Goal: Task Accomplishment & Management: Complete application form

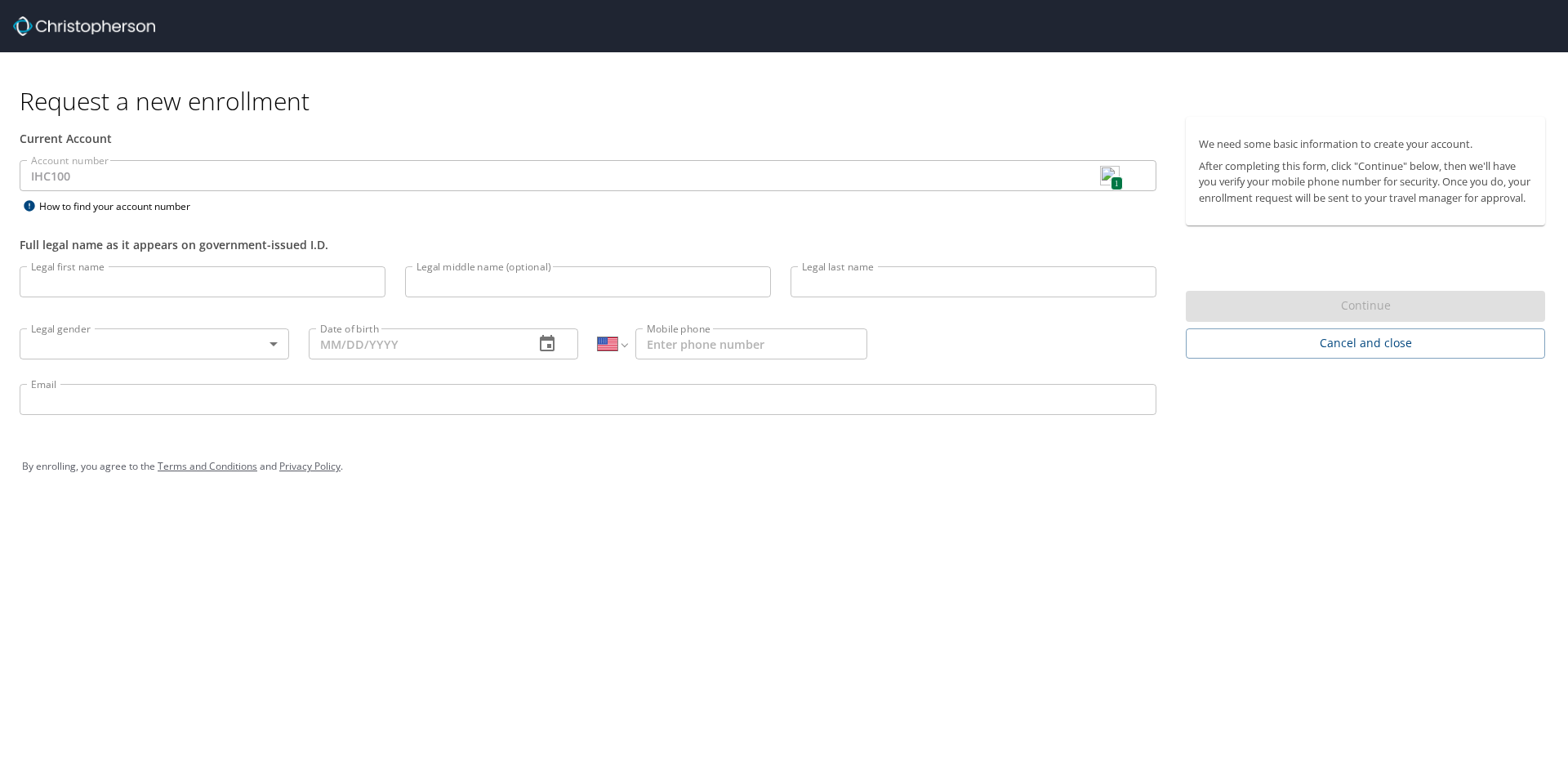
select select "US"
click at [120, 277] on input "Legal first name" at bounding box center [203, 282] width 366 height 31
type input "[PERSON_NAME]"
type input "C"
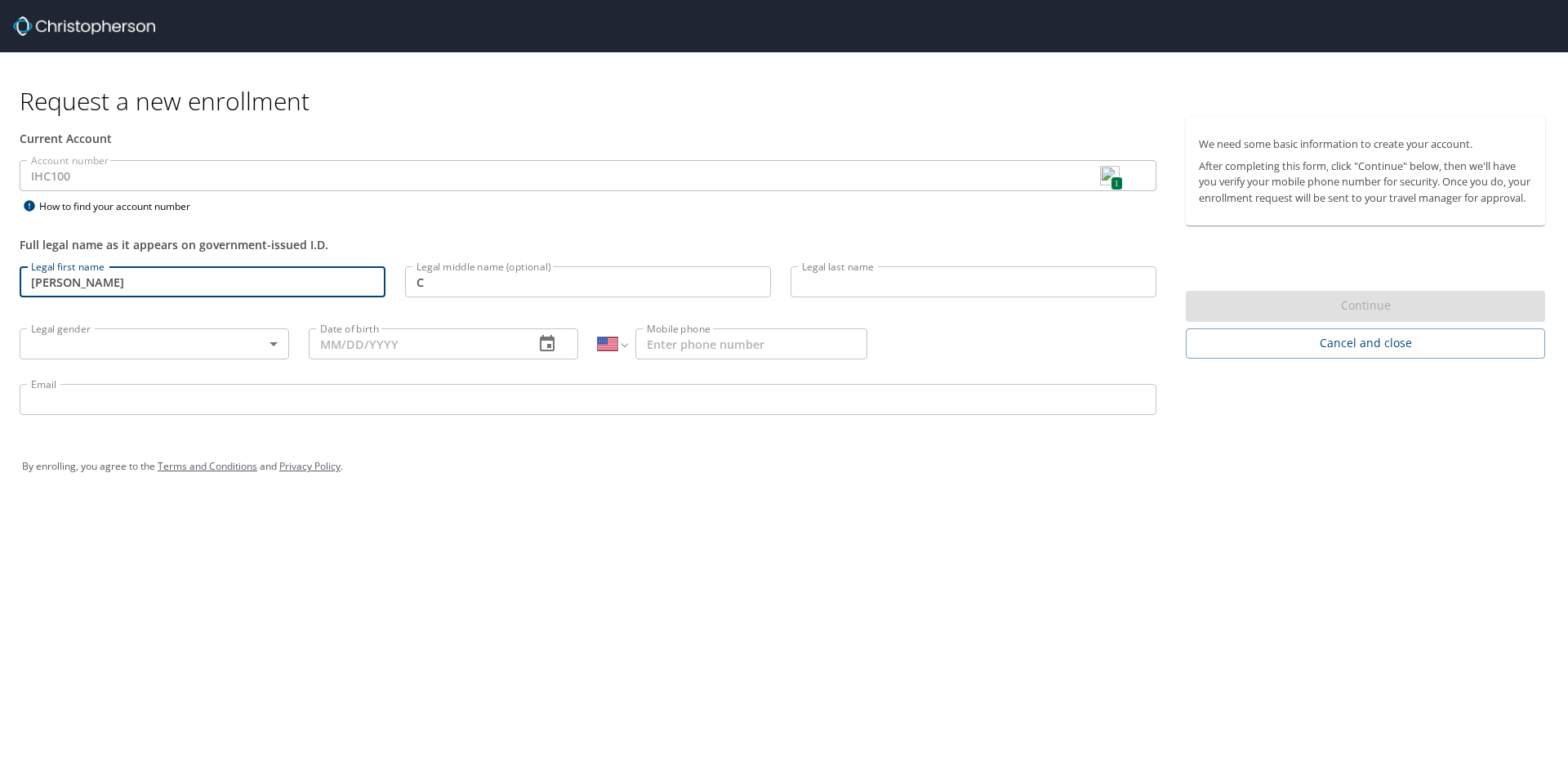
type input "[PERSON_NAME]"
type input "1 (801) 633-7882"
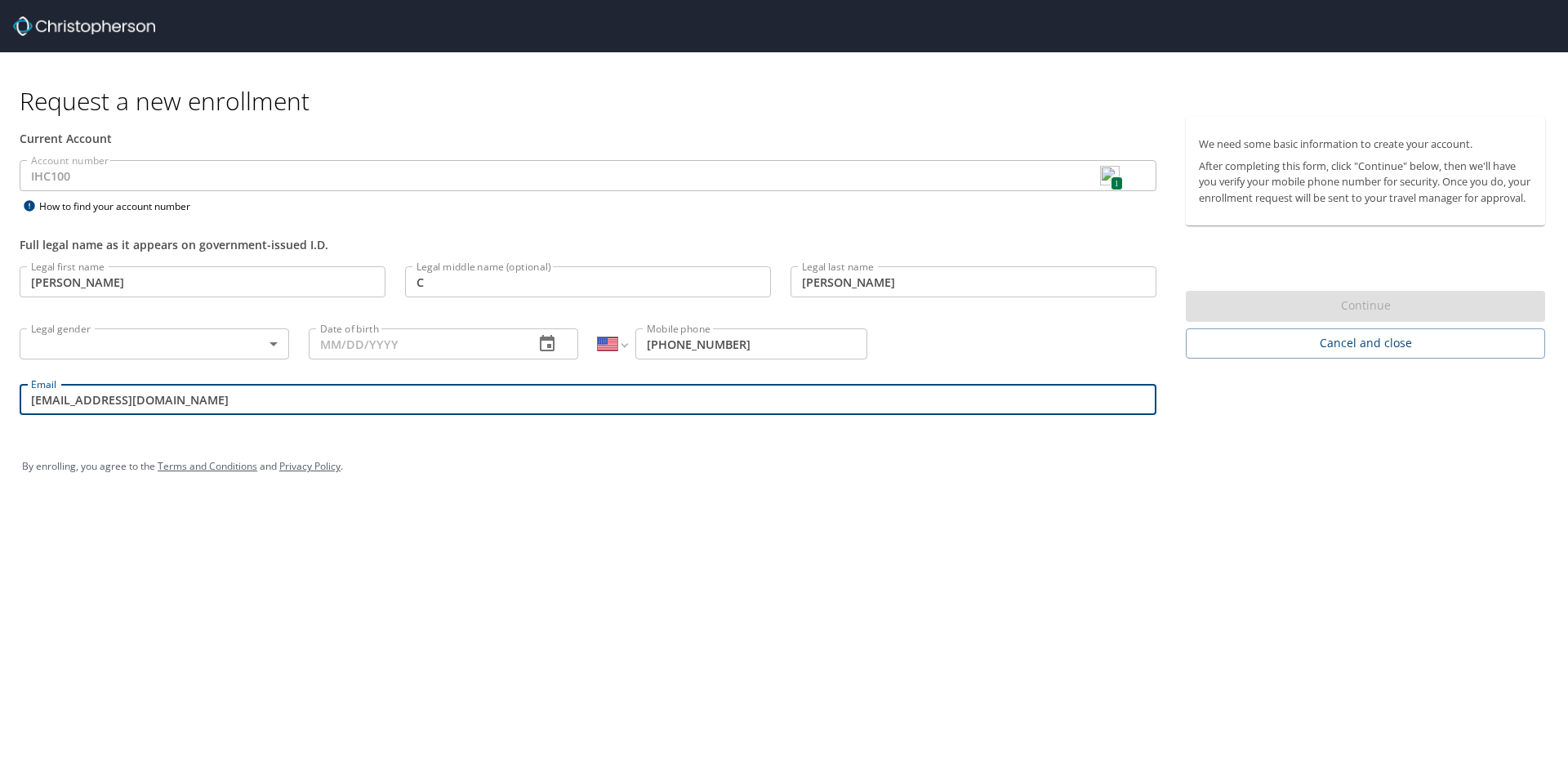
drag, startPoint x: 168, startPoint y: 406, endPoint x: 41, endPoint y: 410, distance: 127.1
click at [24, 422] on div "Email jcriv@yahoo.com Email" at bounding box center [588, 402] width 1157 height 56
type input "[PERSON_NAME][EMAIL_ADDRESS][PERSON_NAME][DOMAIN_NAME]"
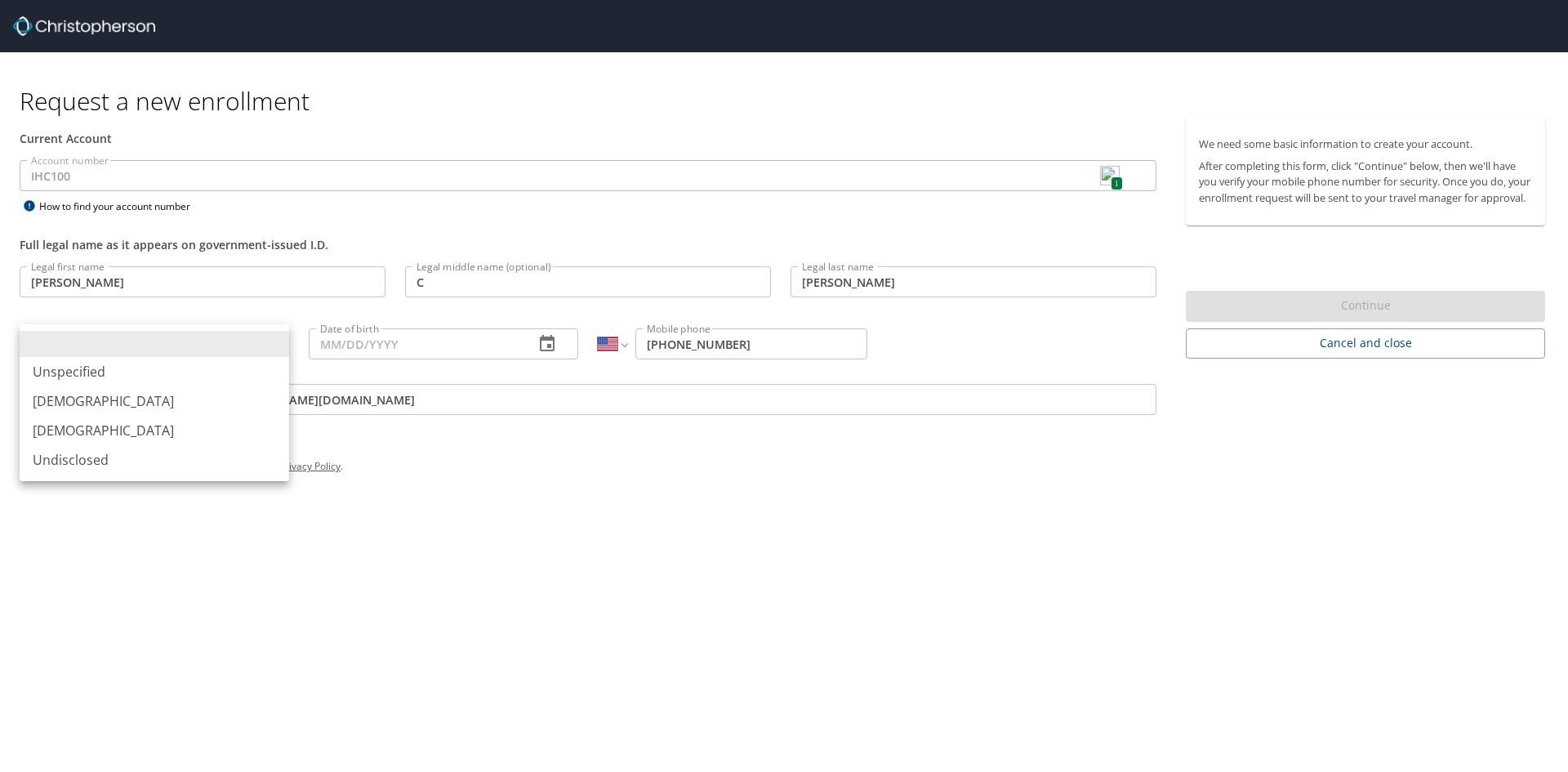
click at [134, 356] on body "Request a new enrollment Current Account Account number IHC100 1 Account number…" at bounding box center [784, 386] width 1568 height 772
click at [76, 398] on li "[DEMOGRAPHIC_DATA]" at bounding box center [154, 401] width 269 height 29
type input "[DEMOGRAPHIC_DATA]"
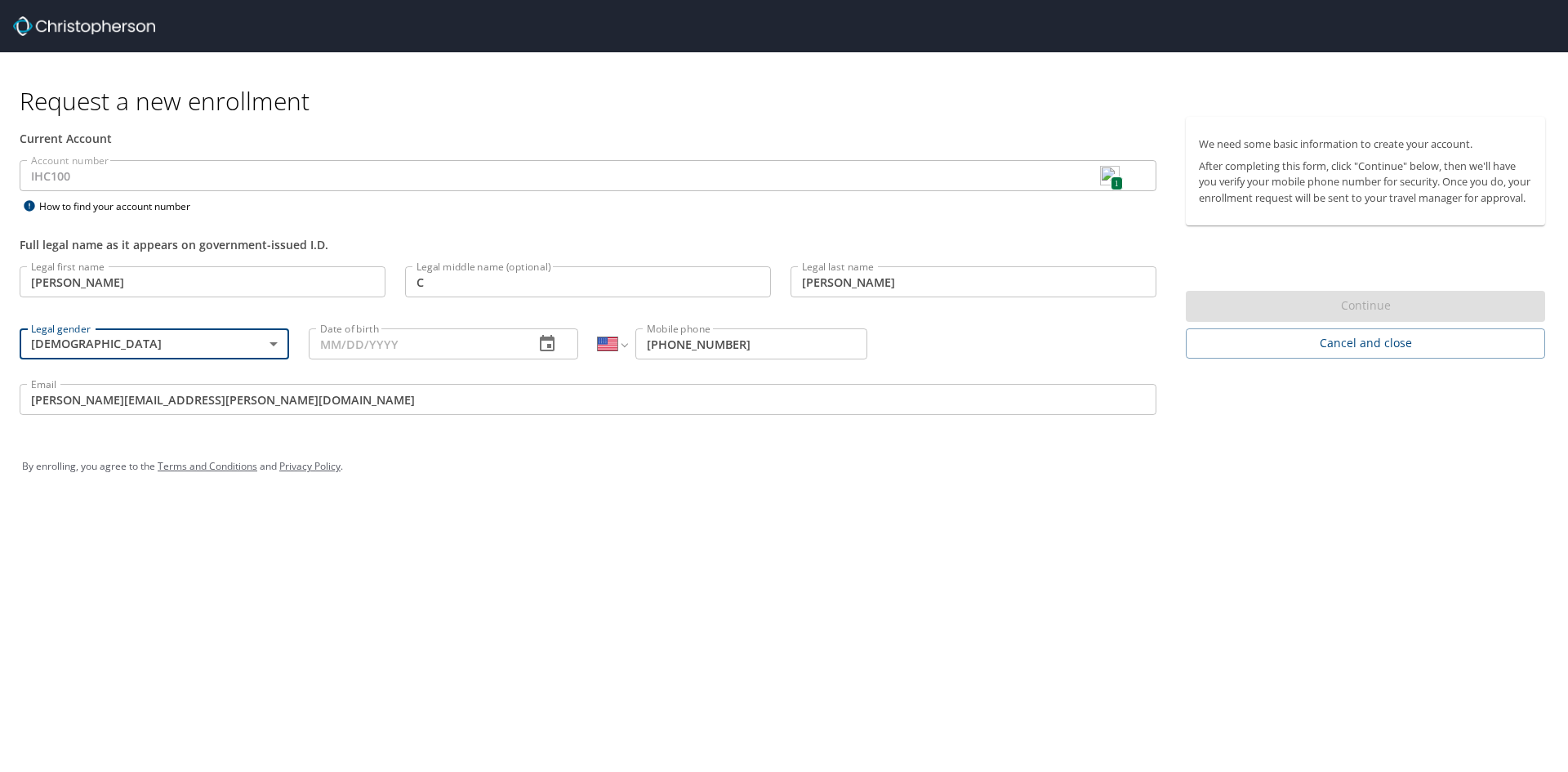
click at [432, 350] on input "Date of birth" at bounding box center [414, 344] width 213 height 31
type input "[DATE]"
click at [946, 513] on div "Request a new enrollment Current Account Account number IHC100 1 Account number…" at bounding box center [784, 386] width 1568 height 772
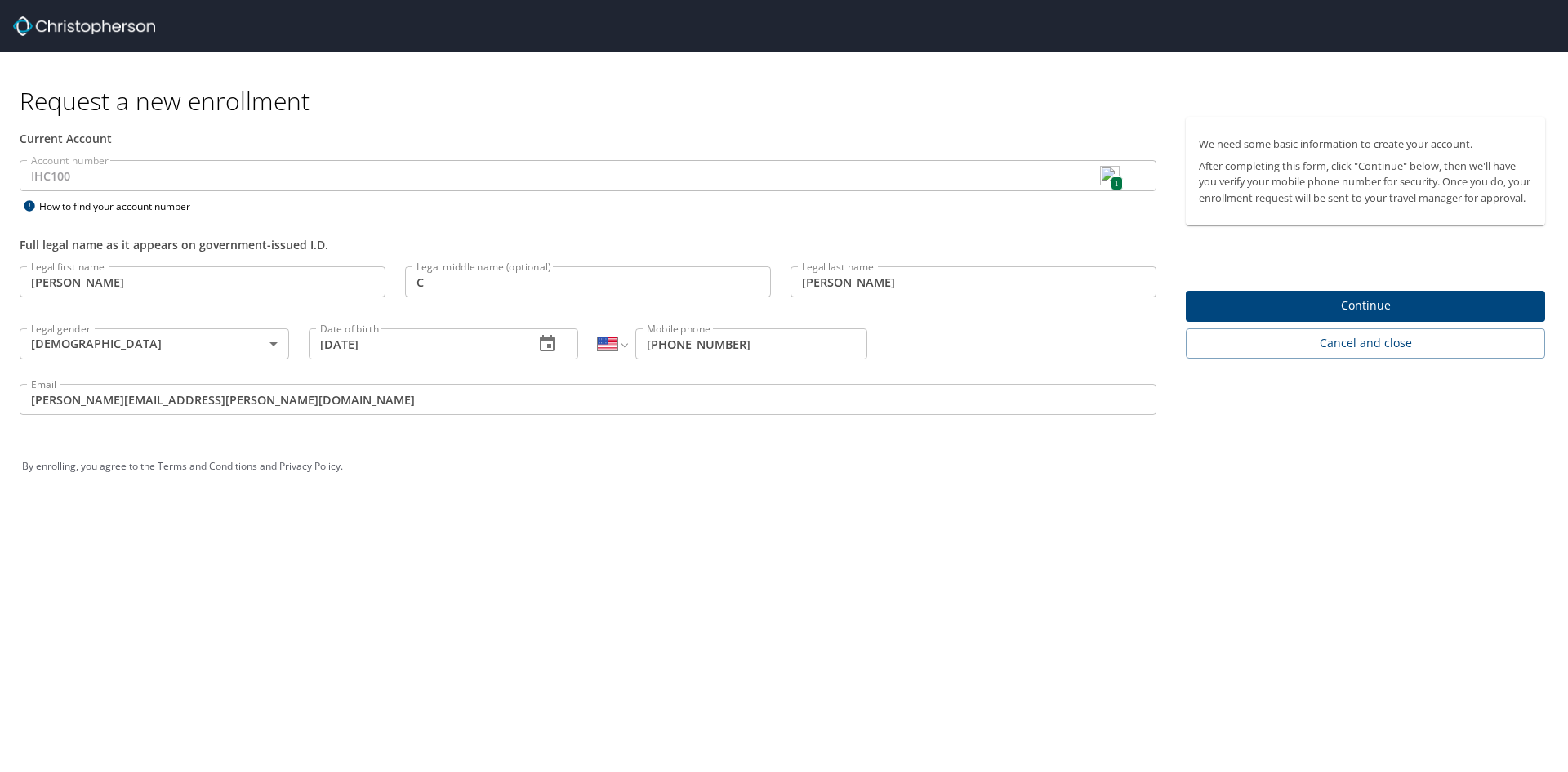
click at [1375, 314] on span "Continue" at bounding box center [1365, 306] width 333 height 21
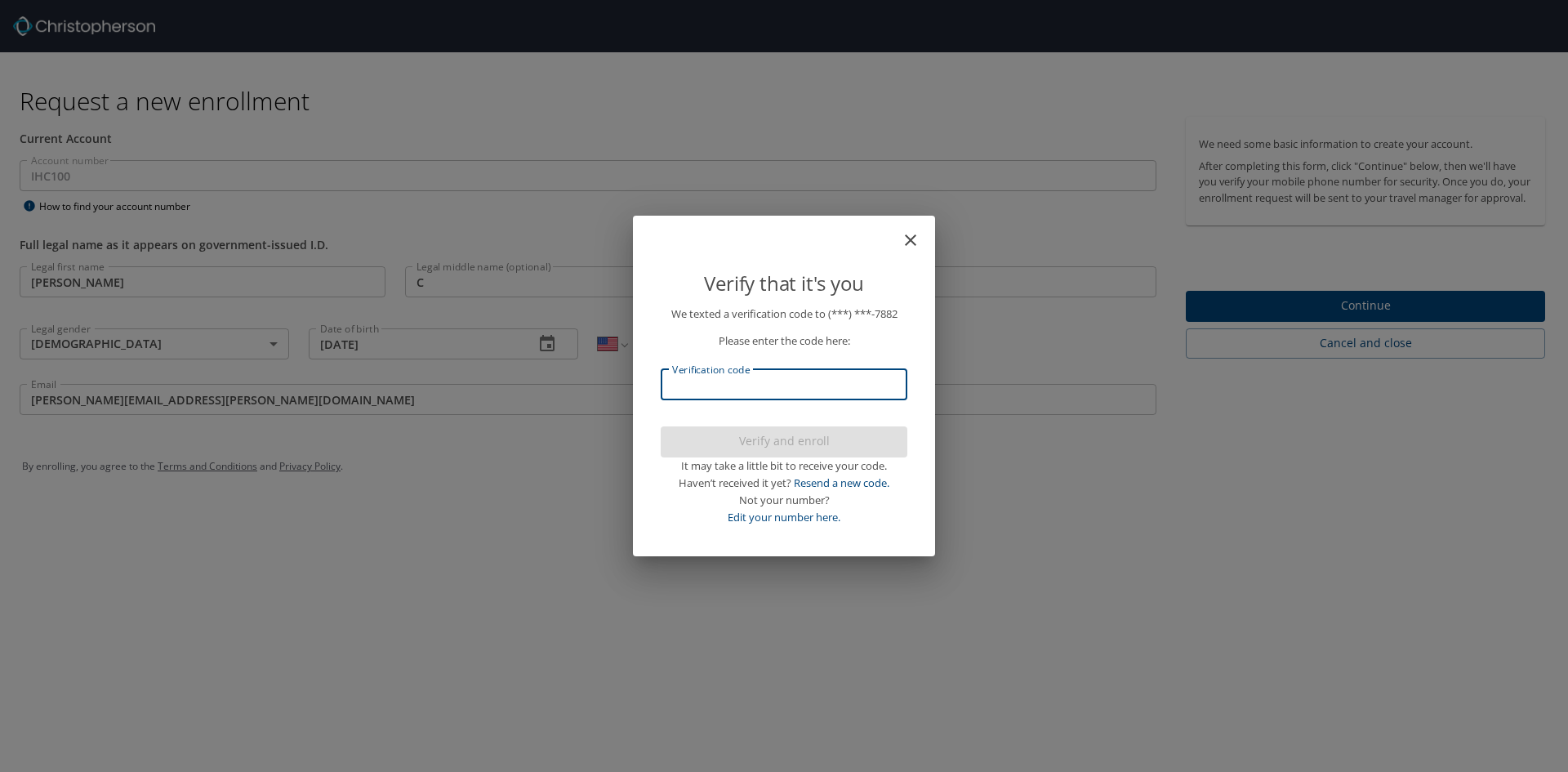
click at [746, 396] on input "Verification code" at bounding box center [784, 385] width 247 height 31
type input "120703"
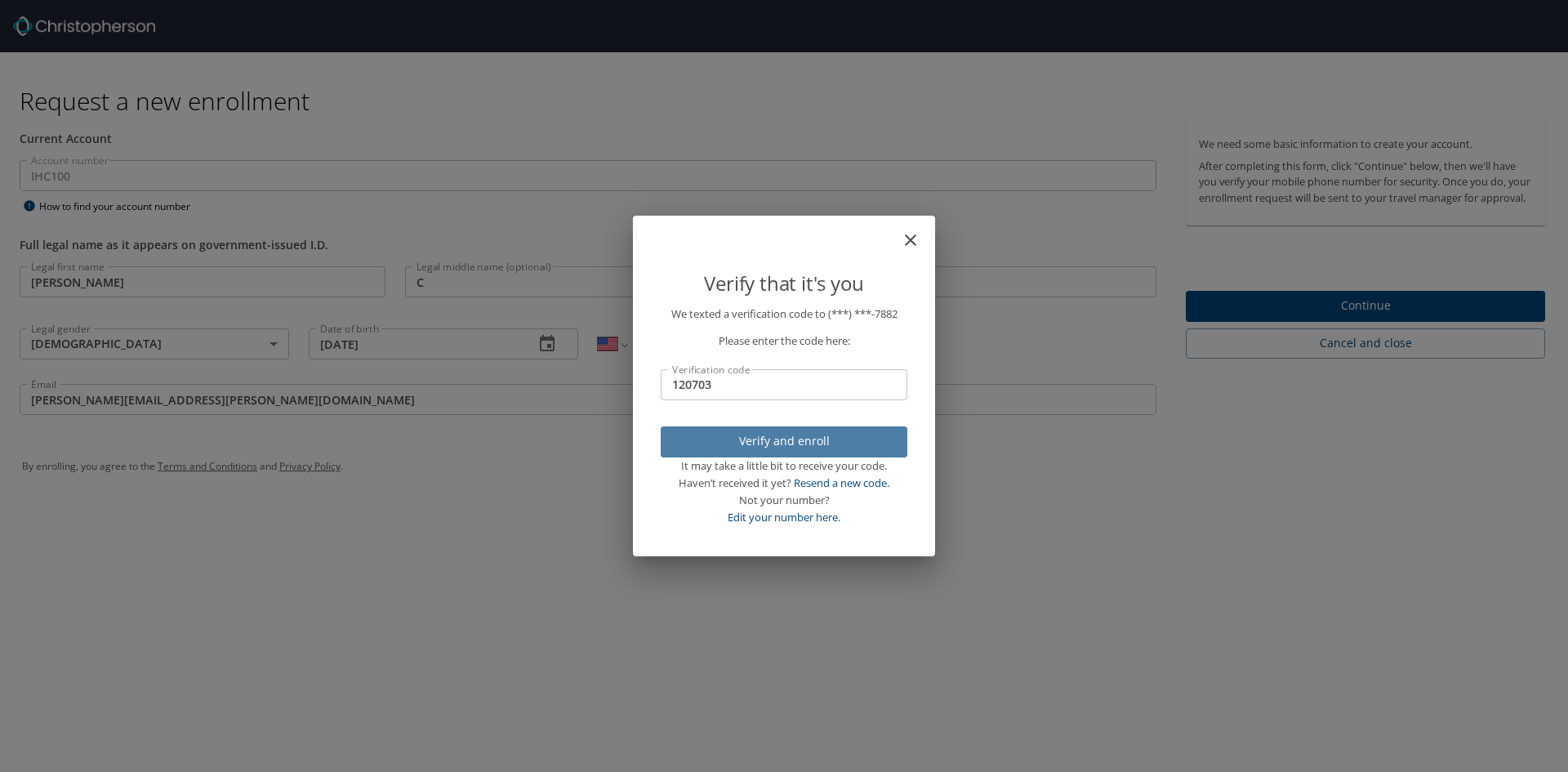
click at [799, 444] on span "Verify and enroll" at bounding box center [784, 441] width 220 height 21
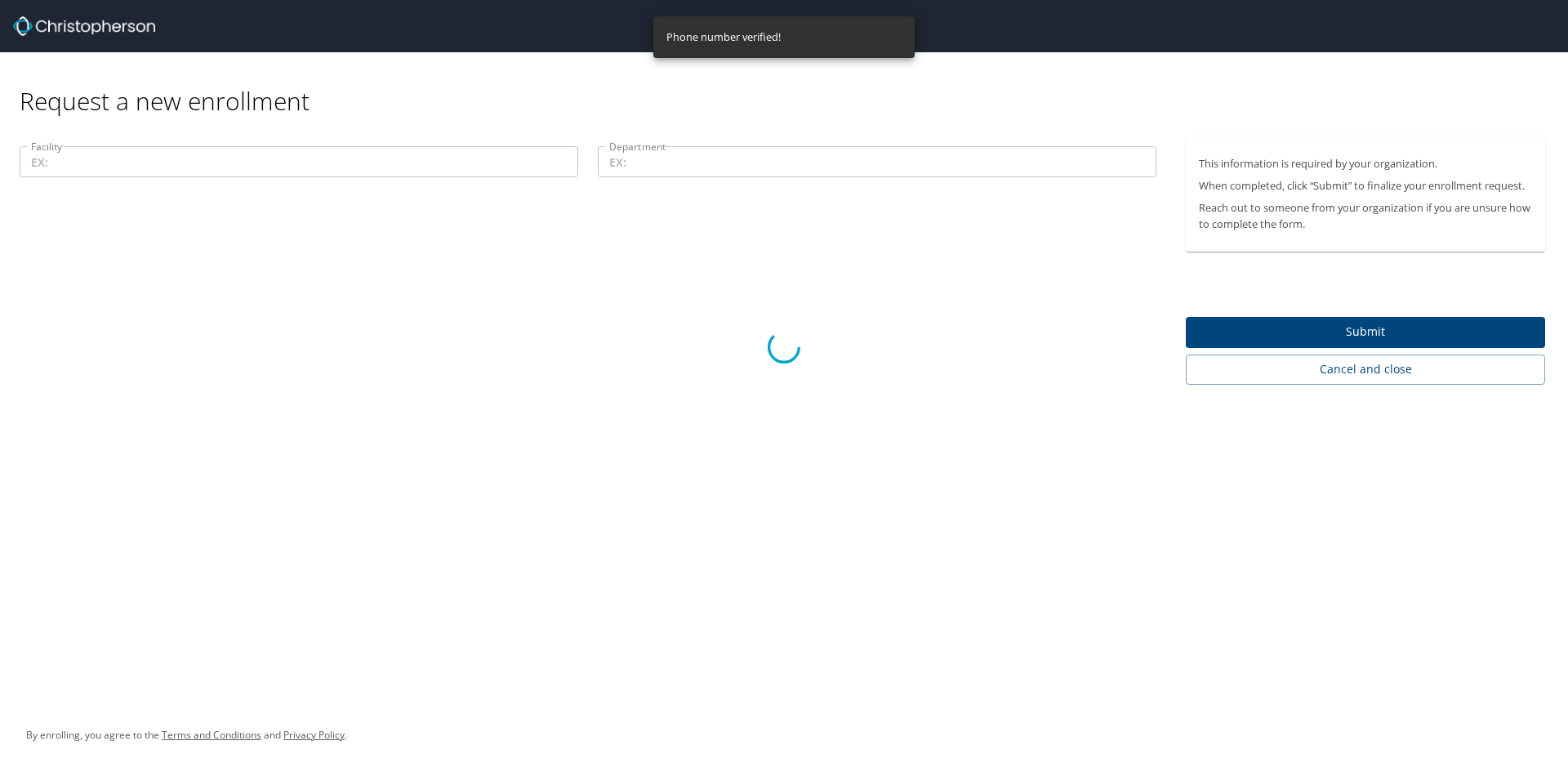
click at [240, 162] on div at bounding box center [784, 348] width 1568 height 849
click at [219, 155] on div at bounding box center [784, 348] width 1568 height 849
click at [221, 159] on div at bounding box center [784, 348] width 1568 height 849
click at [669, 171] on div at bounding box center [784, 348] width 1568 height 849
click at [571, 295] on div at bounding box center [784, 348] width 1568 height 849
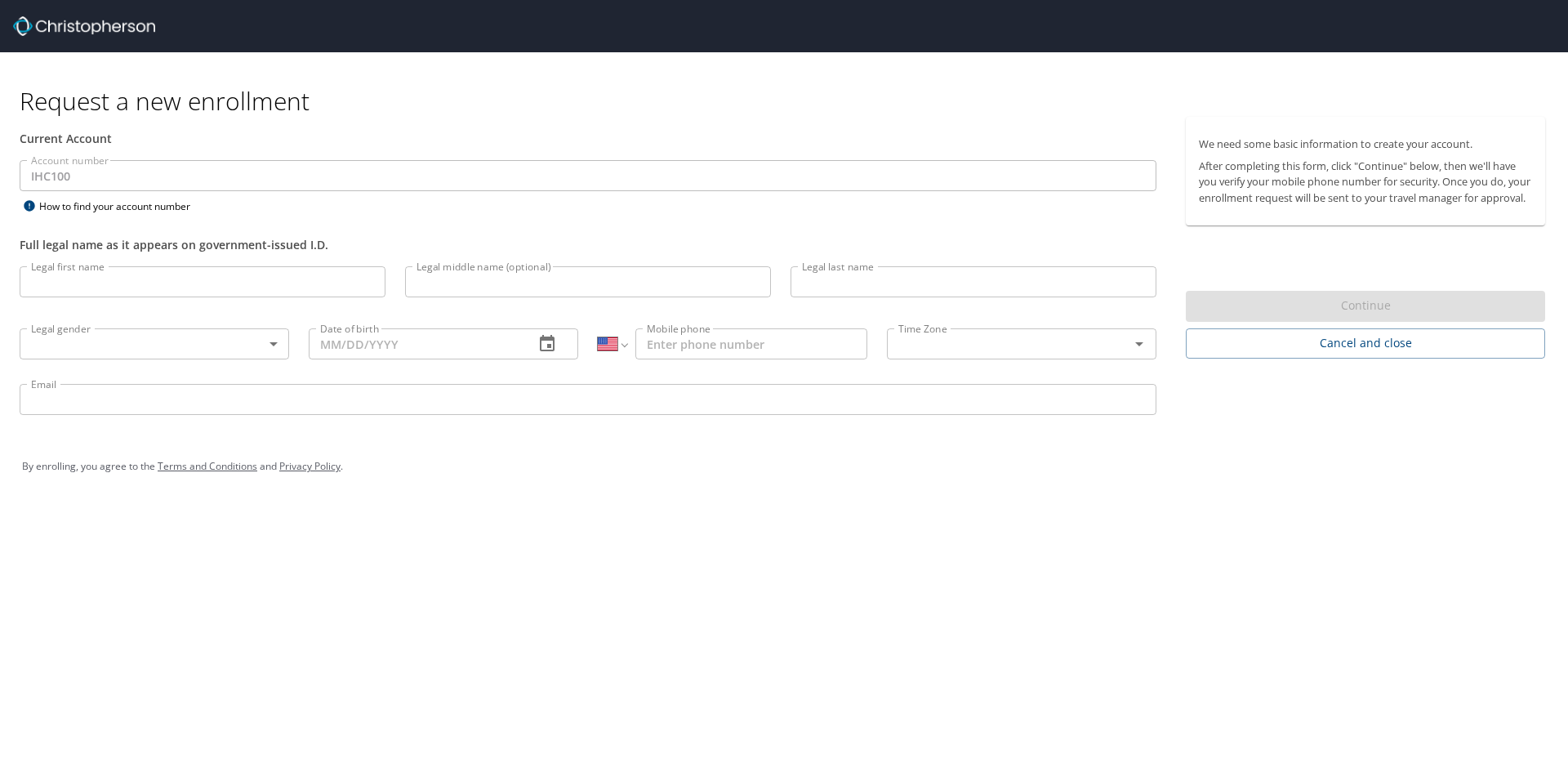
select select "US"
click at [149, 280] on input "Legal first name" at bounding box center [203, 282] width 366 height 31
click at [149, 284] on input "Legal first name" at bounding box center [203, 282] width 366 height 31
type input "[PERSON_NAME]"
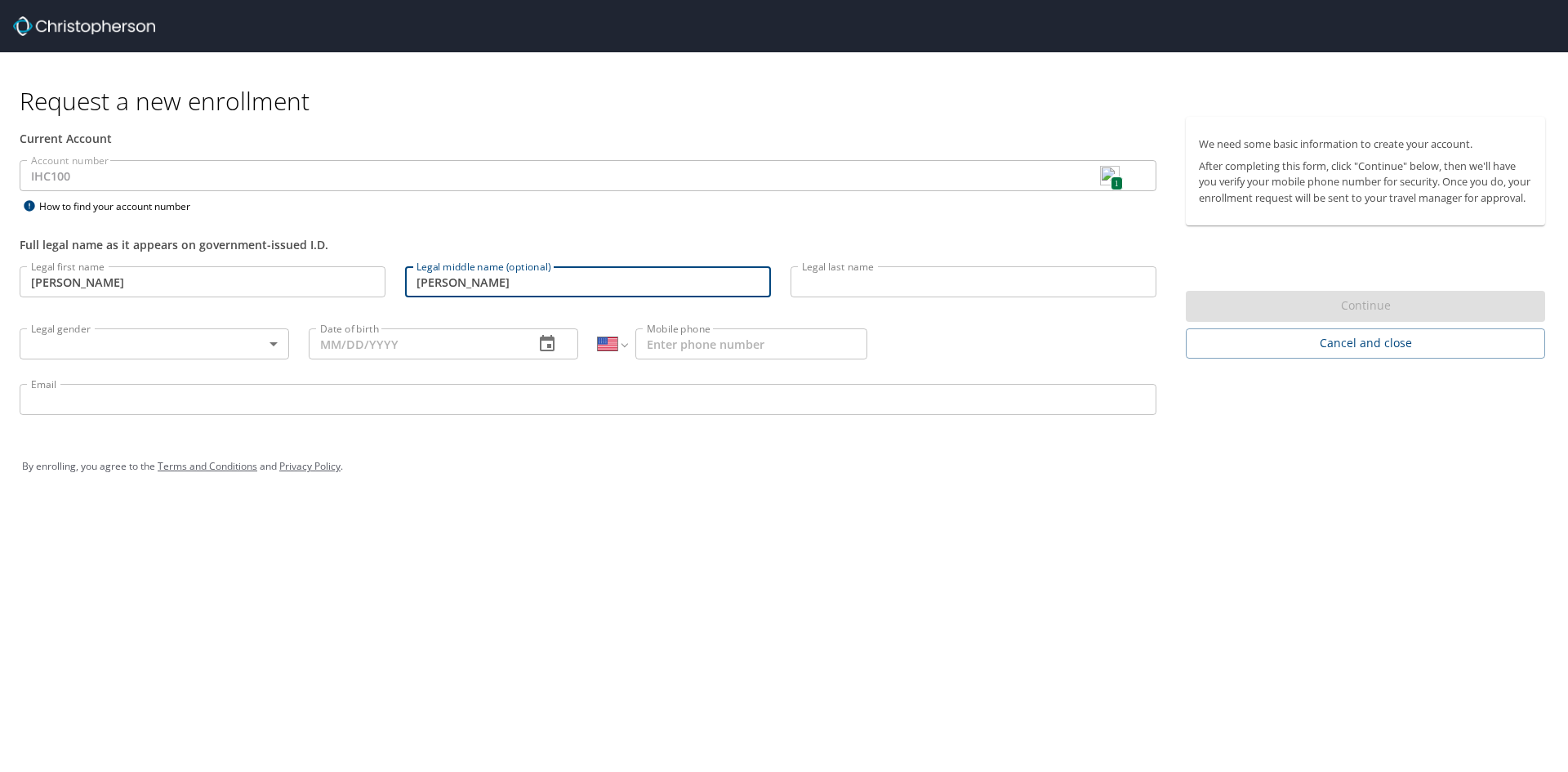
type input "[PERSON_NAME]"
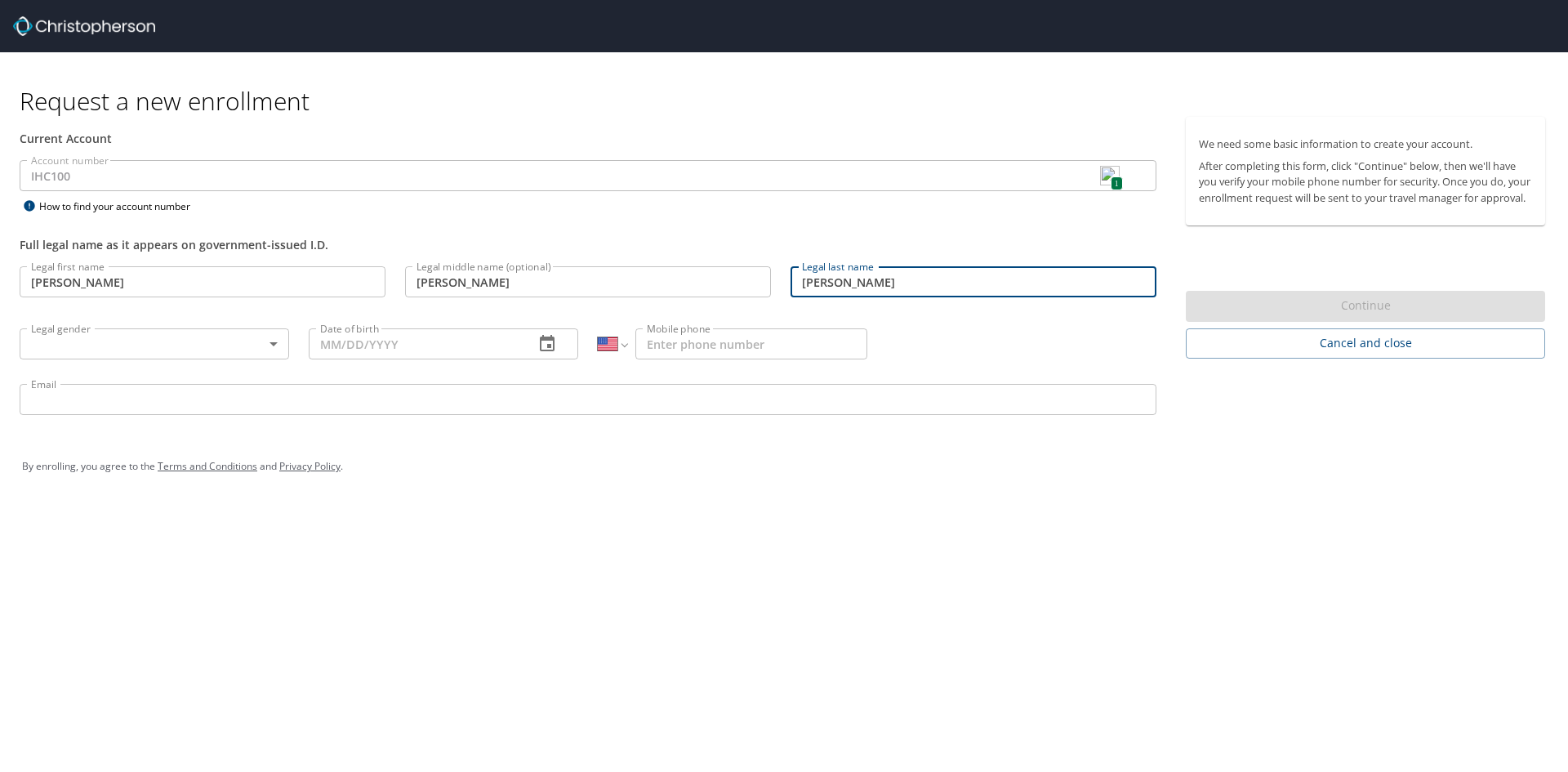
type input "[PERSON_NAME]"
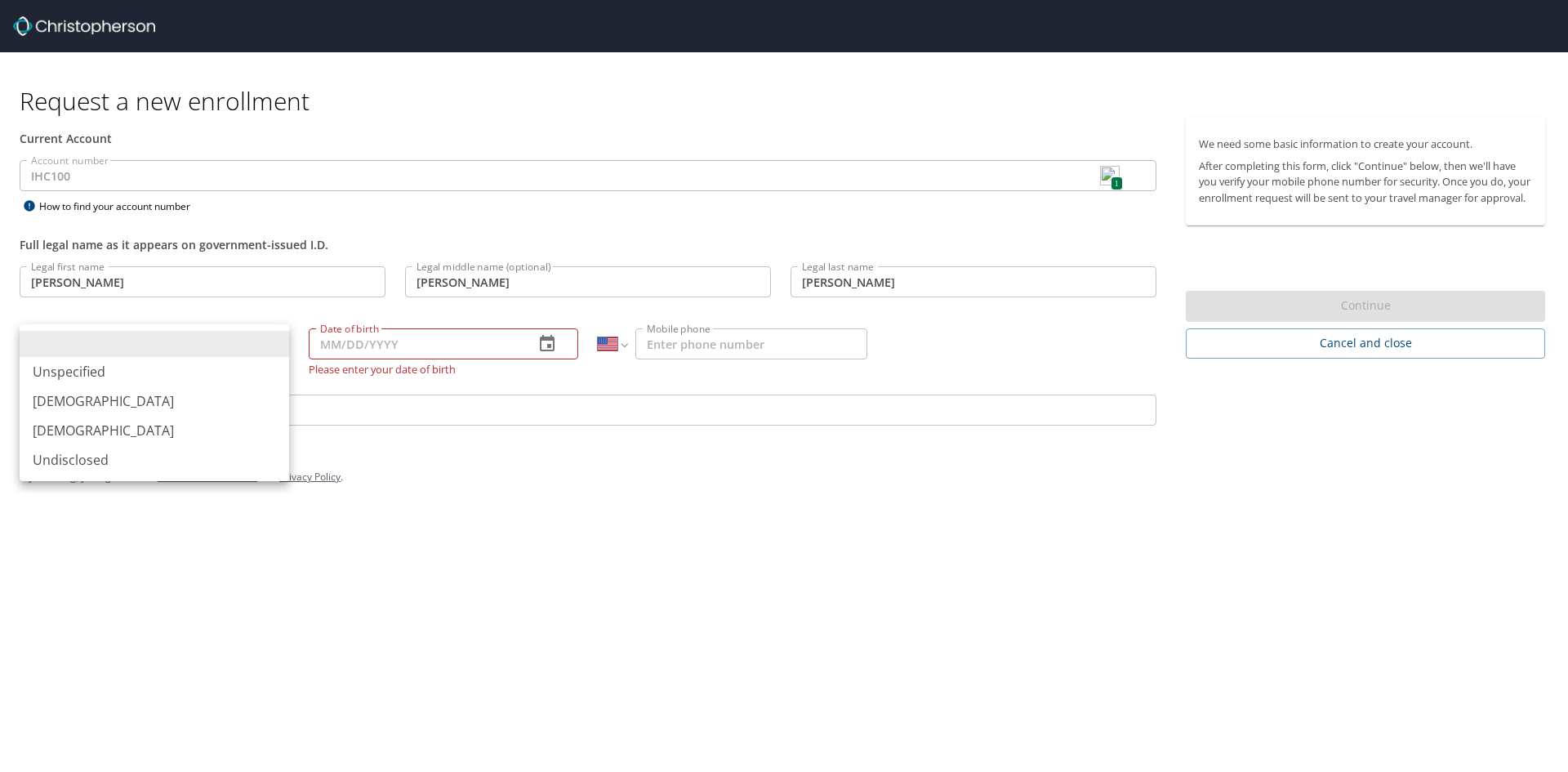
click at [273, 347] on body "Request a new enrollment Current Account Account number IHC100 1 Account number…" at bounding box center [784, 386] width 1568 height 772
click at [218, 393] on li "[DEMOGRAPHIC_DATA]" at bounding box center [154, 401] width 269 height 29
type input "[DEMOGRAPHIC_DATA]"
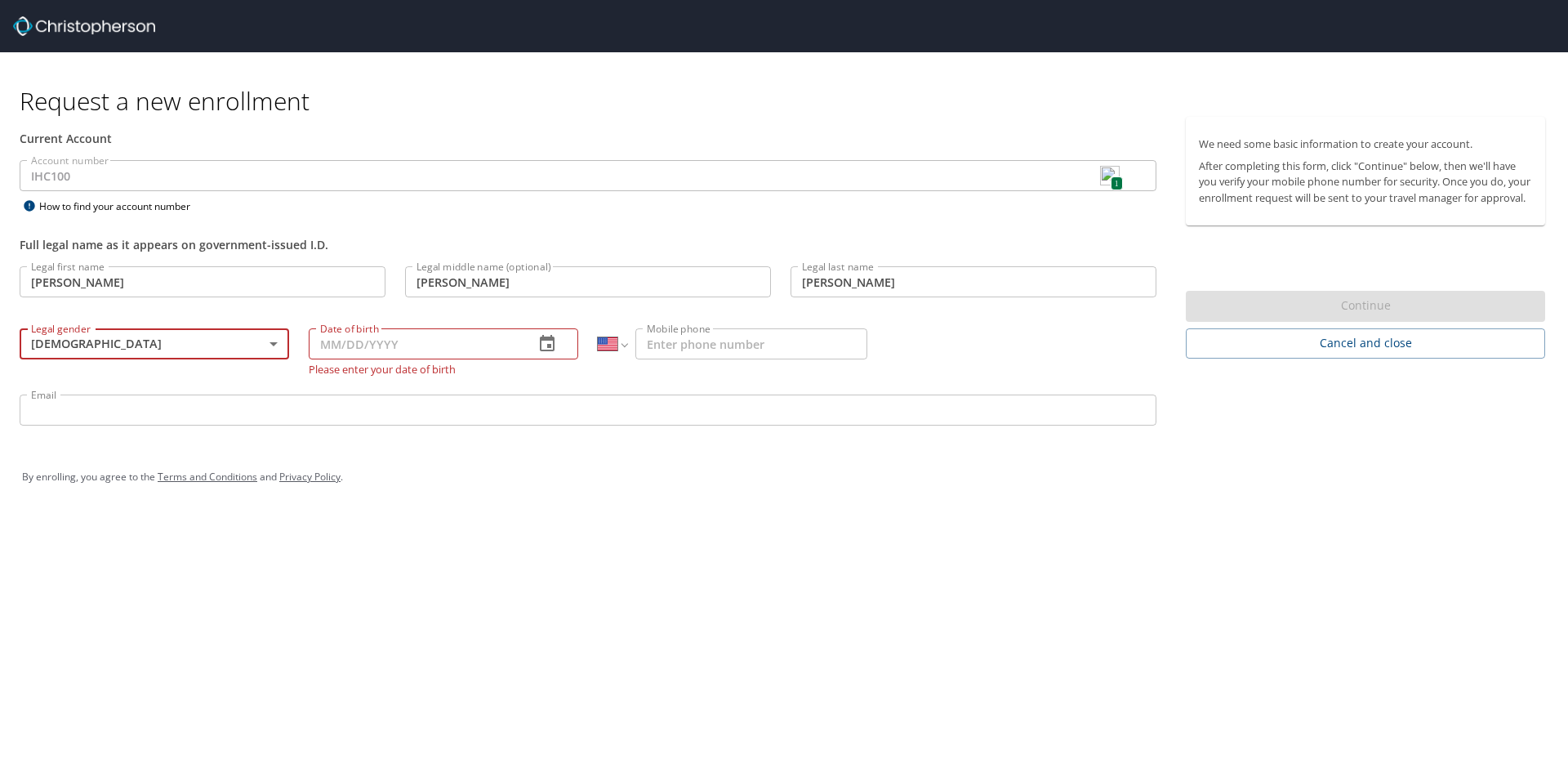
click at [388, 351] on input "Date of birth" at bounding box center [414, 344] width 213 height 31
type input "[DATE]"
click at [705, 347] on input "Mobile phone" at bounding box center [751, 344] width 232 height 31
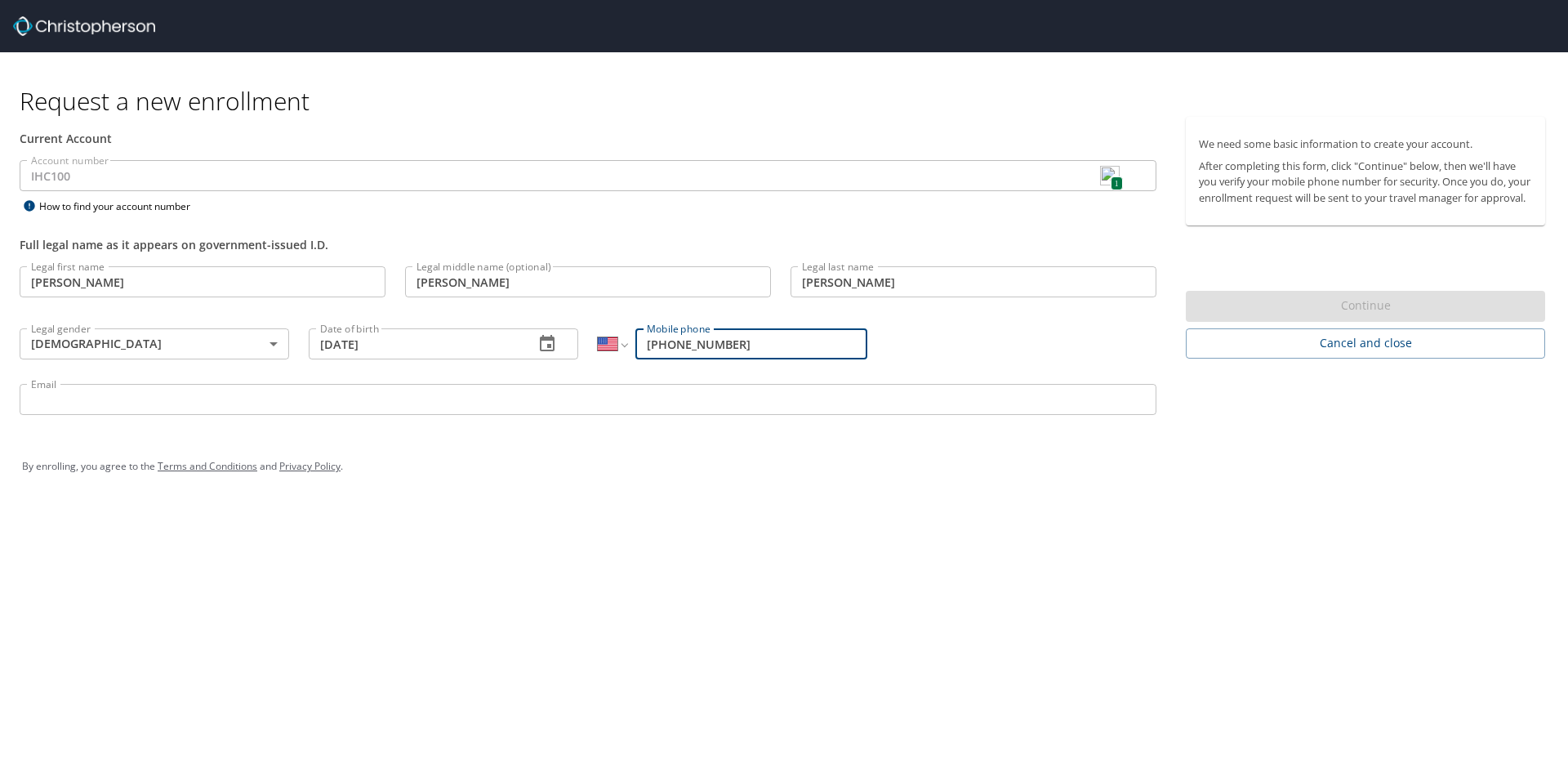
type input "[PHONE_NUMBER]"
click at [138, 396] on input "Email" at bounding box center [588, 400] width 1137 height 31
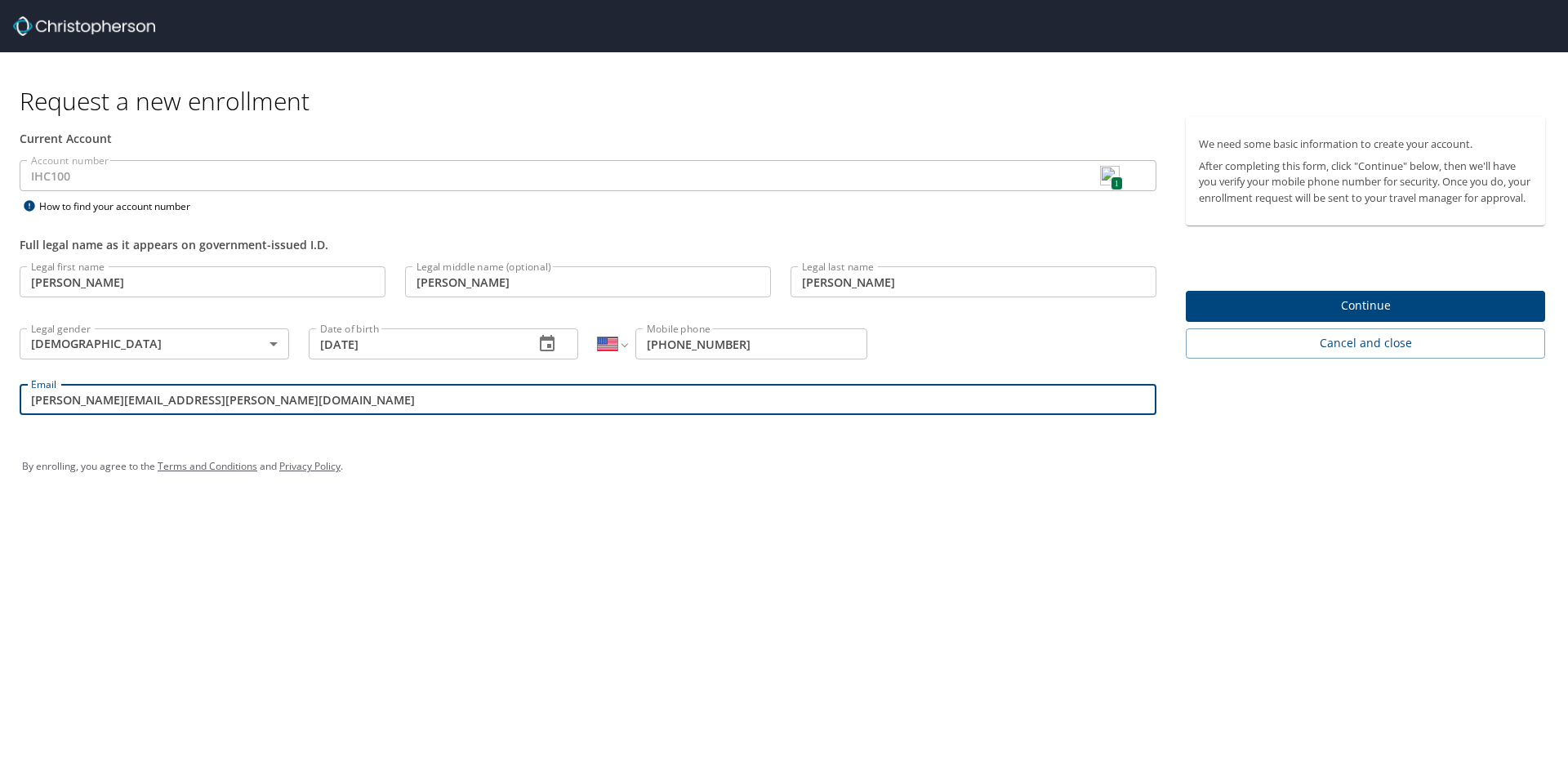
type input "[PERSON_NAME][EMAIL_ADDRESS][PERSON_NAME][DOMAIN_NAME]"
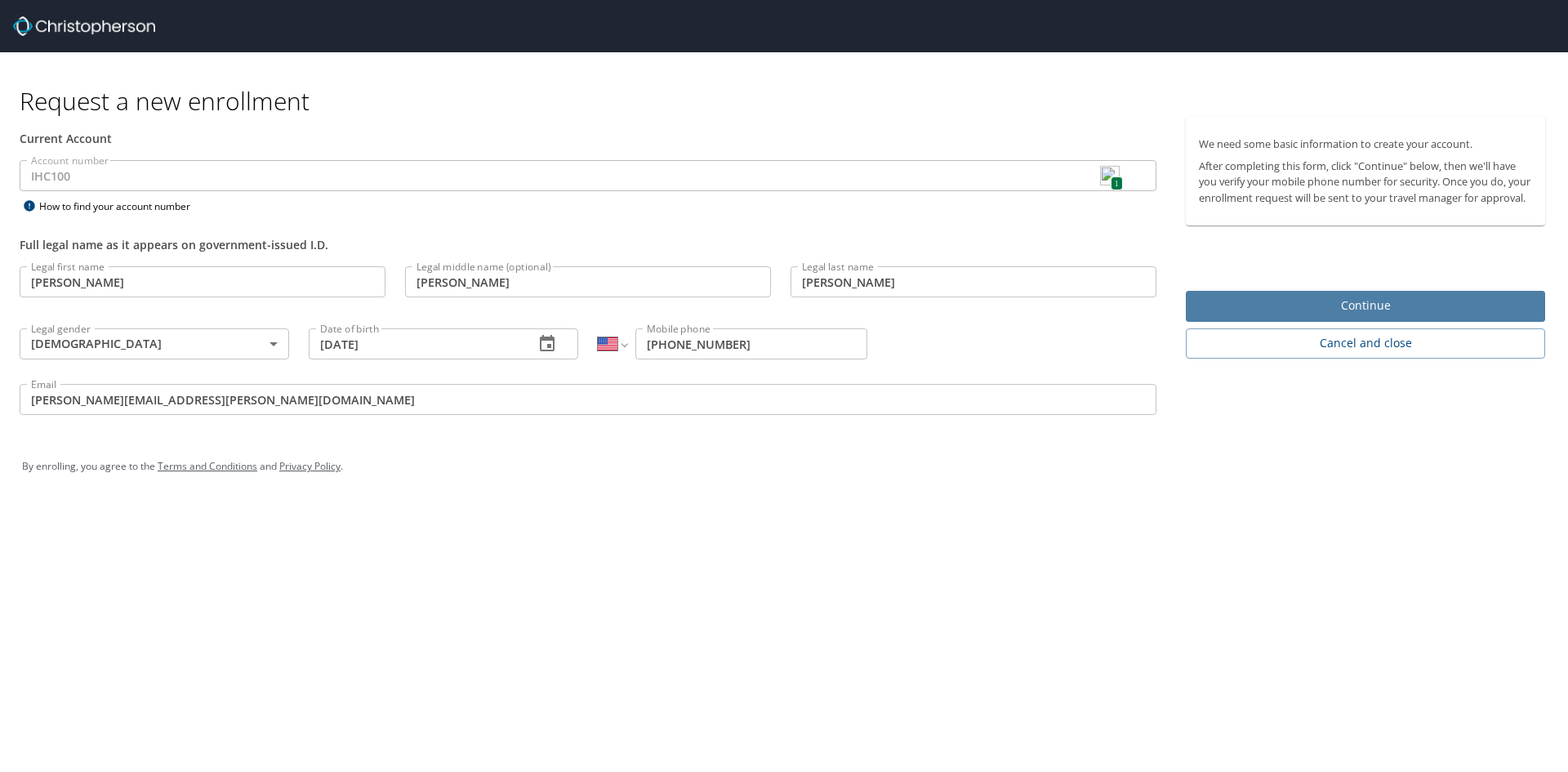
click at [1364, 316] on span "Continue" at bounding box center [1365, 306] width 333 height 21
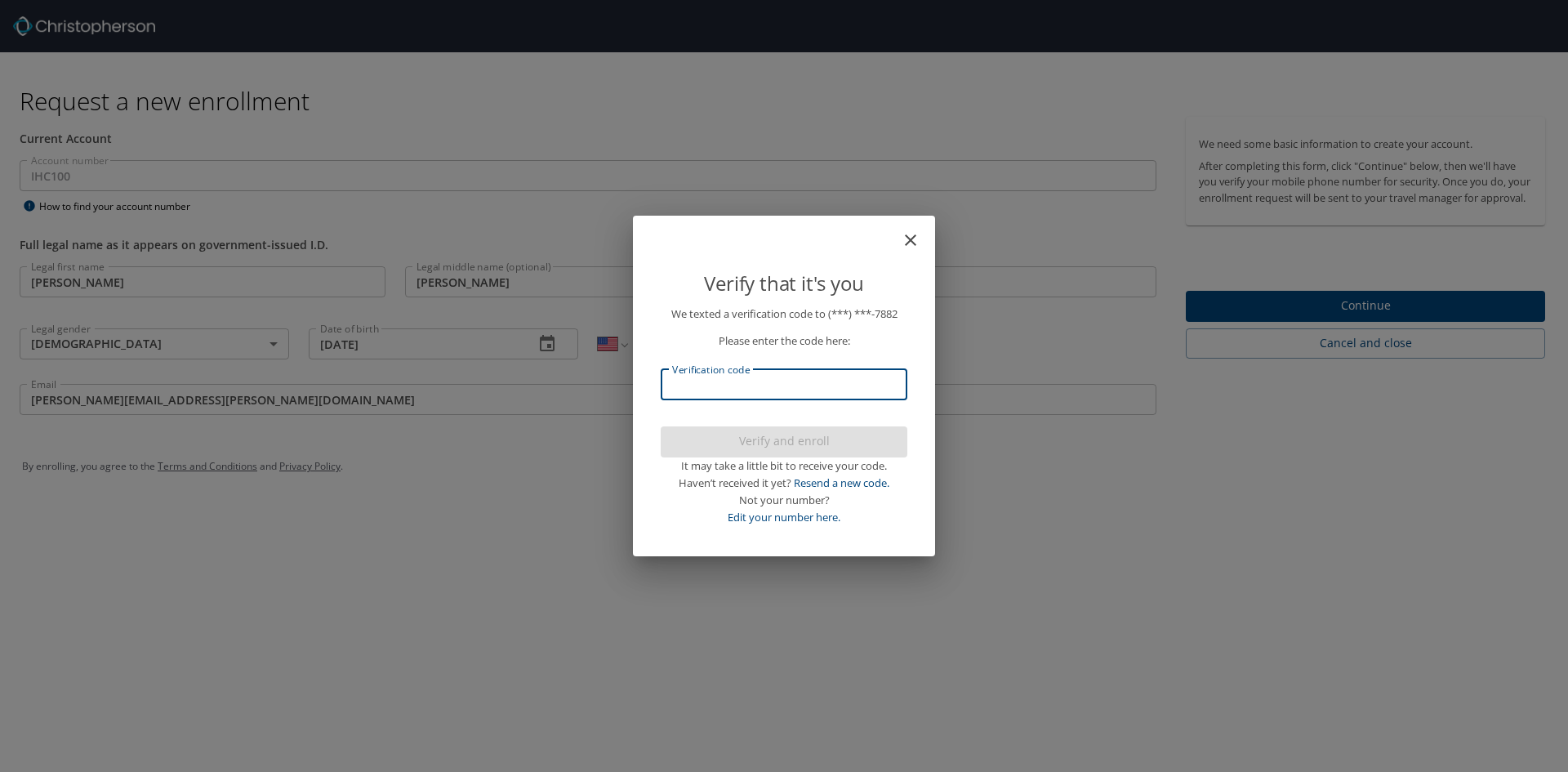
click at [712, 391] on input "Verification code" at bounding box center [784, 385] width 247 height 31
type input "775553"
click at [813, 439] on span "Verify and enroll" at bounding box center [784, 441] width 220 height 21
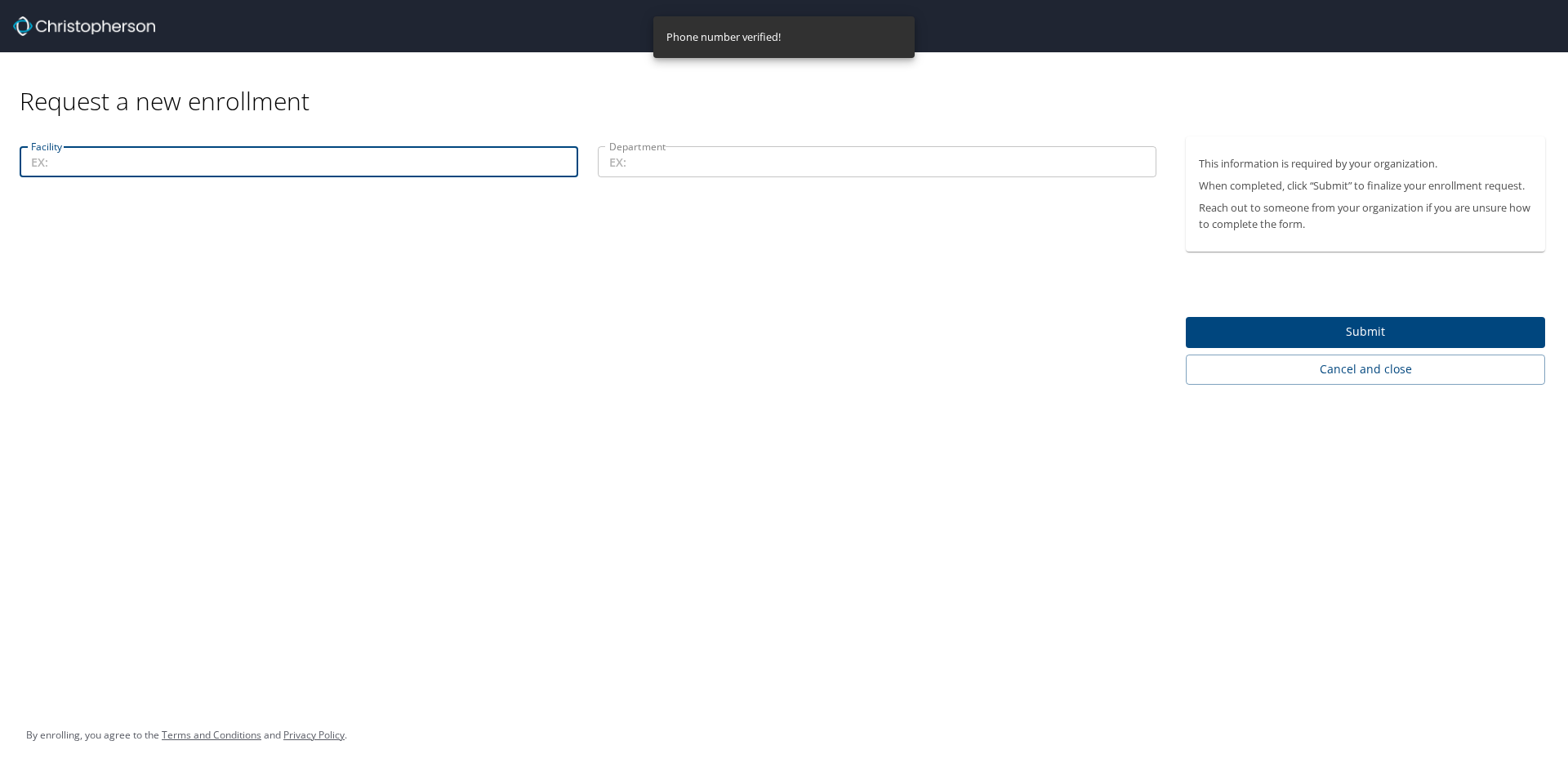
click at [59, 162] on input "Facility" at bounding box center [299, 162] width 558 height 31
type input "[GEOGRAPHIC_DATA]"
drag, startPoint x: 625, startPoint y: 147, endPoint x: 633, endPoint y: 149, distance: 8.2
click at [633, 149] on input "Department" at bounding box center [877, 162] width 558 height 31
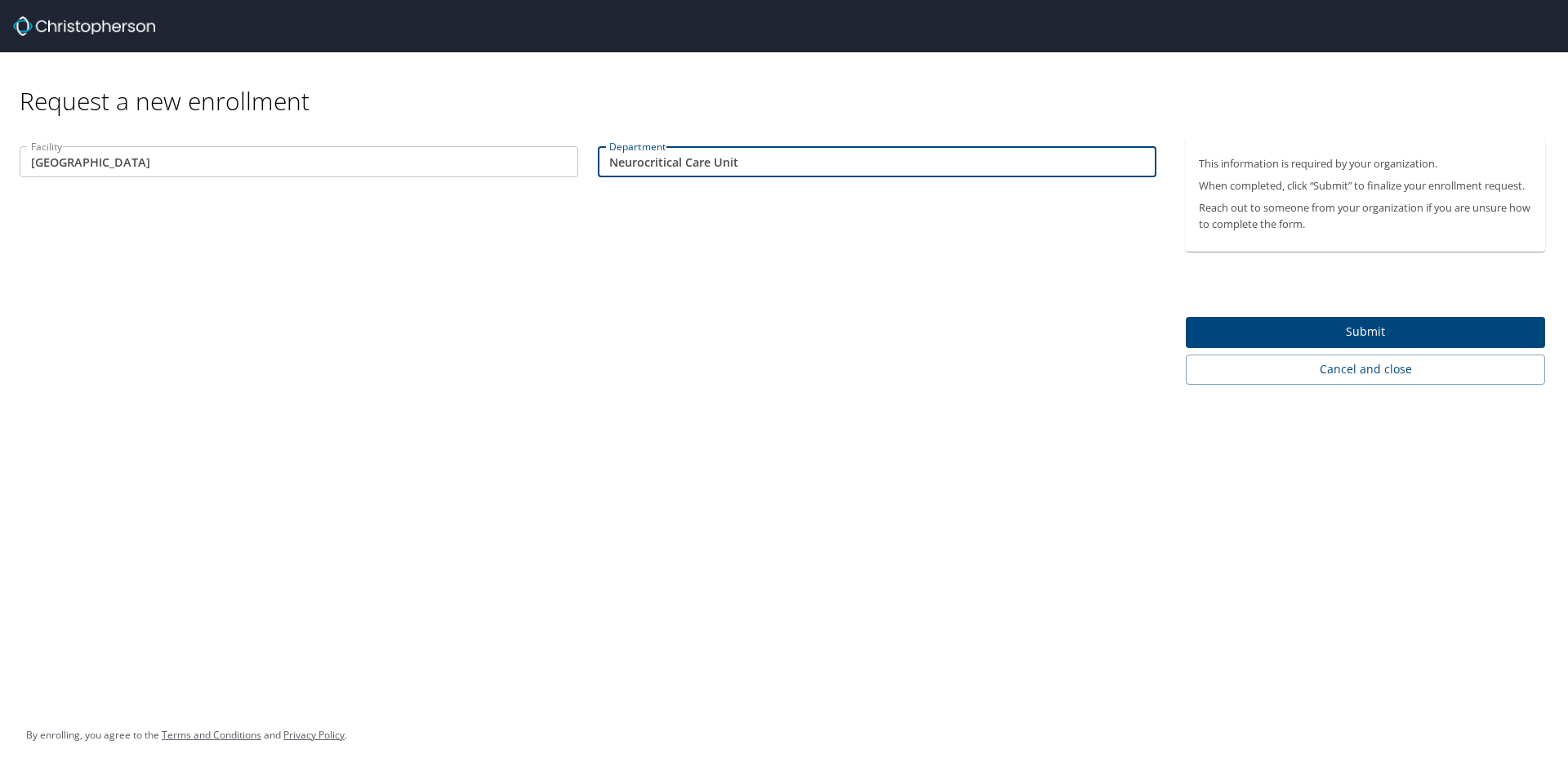
type input "Neurocritical Care Unit"
click at [1355, 337] on span "Submit" at bounding box center [1365, 332] width 333 height 21
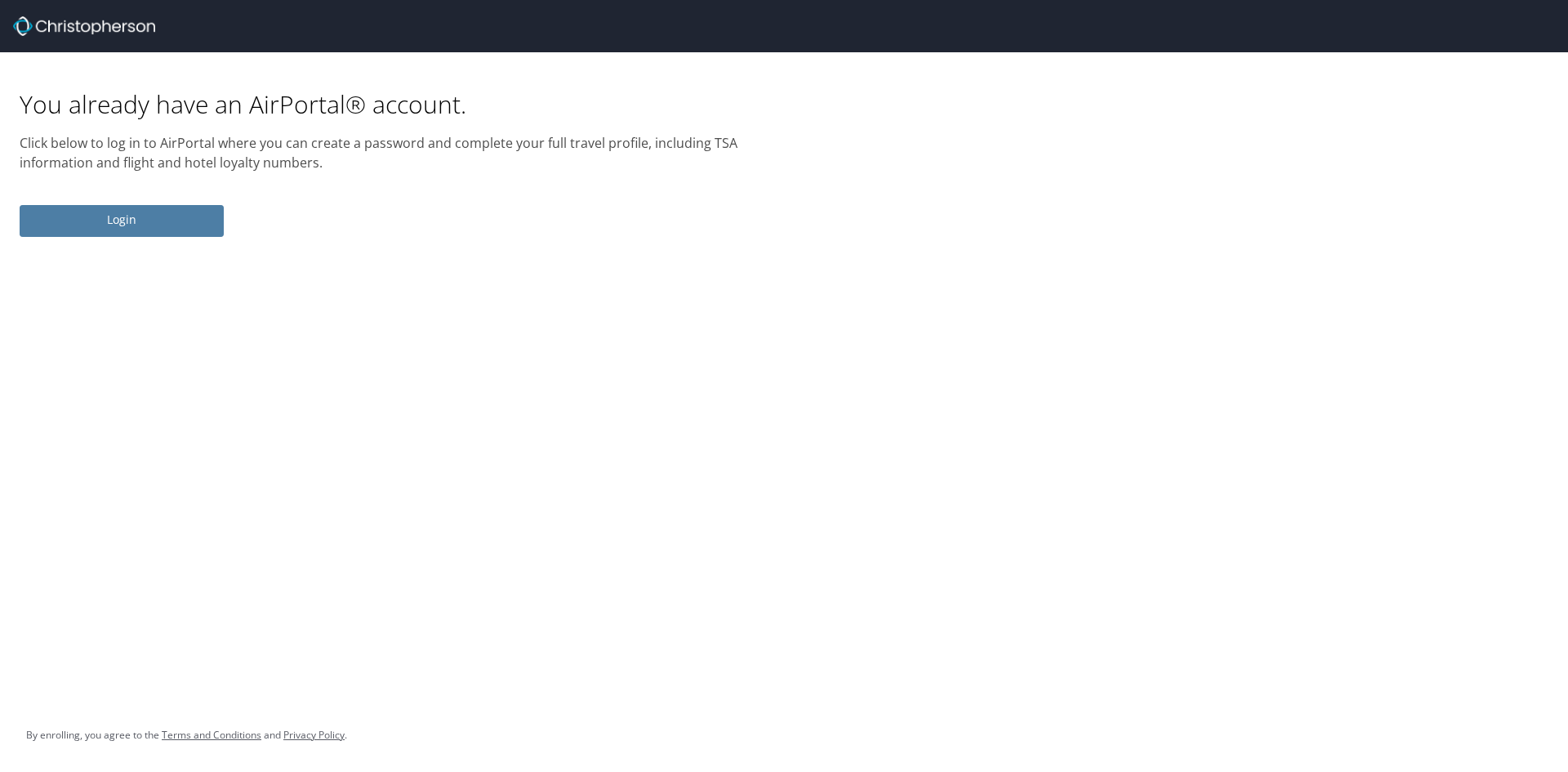
click at [131, 218] on span "Login" at bounding box center [121, 219] width 178 height 21
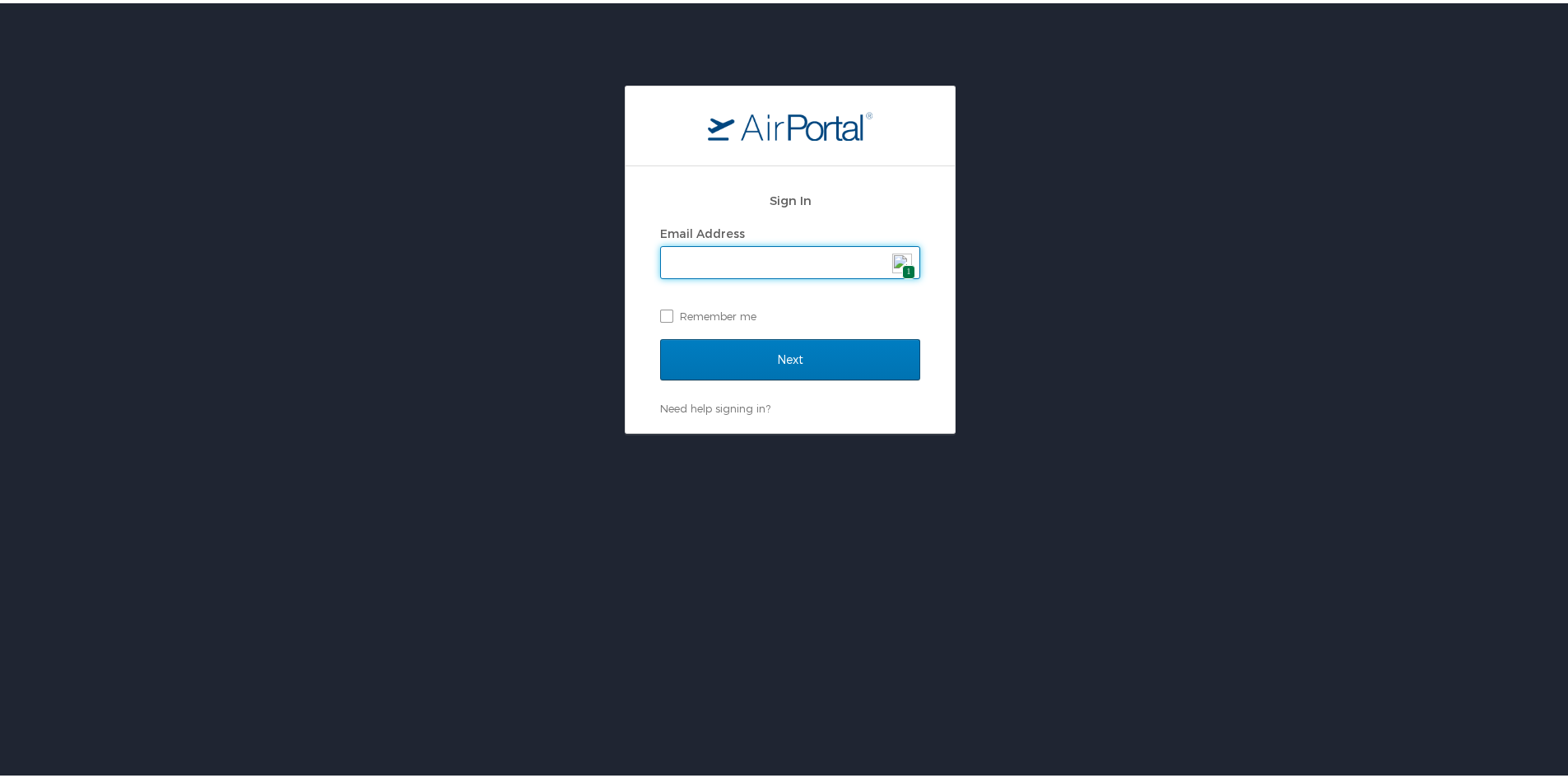
click at [724, 271] on input "Email Address" at bounding box center [790, 260] width 259 height 32
click at [718, 258] on input "Email Address" at bounding box center [790, 260] width 259 height 32
type input "[PERSON_NAME][EMAIL_ADDRESS][PERSON_NAME][DOMAIN_NAME]"
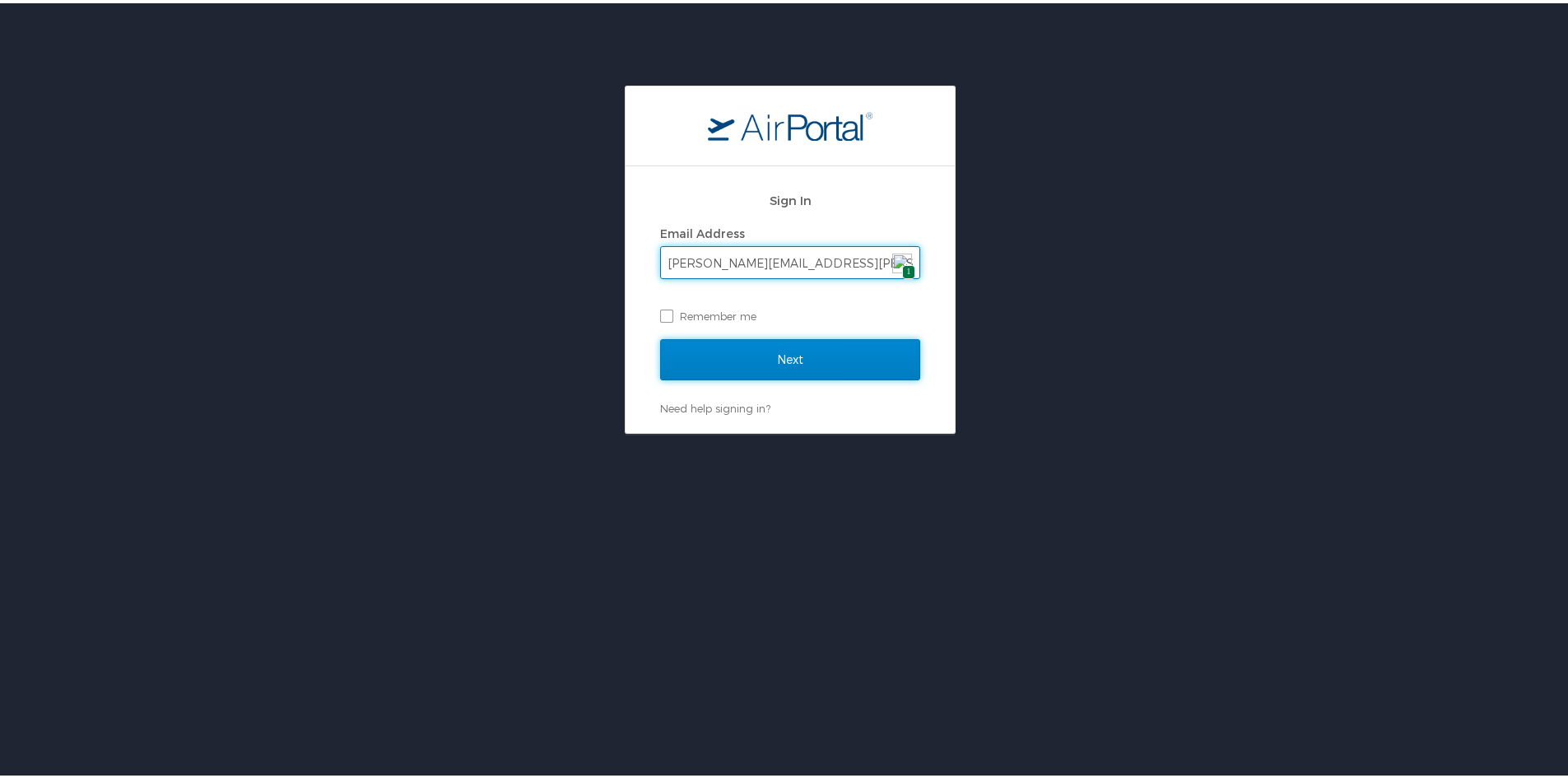
click at [772, 357] on input "Next" at bounding box center [790, 356] width 261 height 41
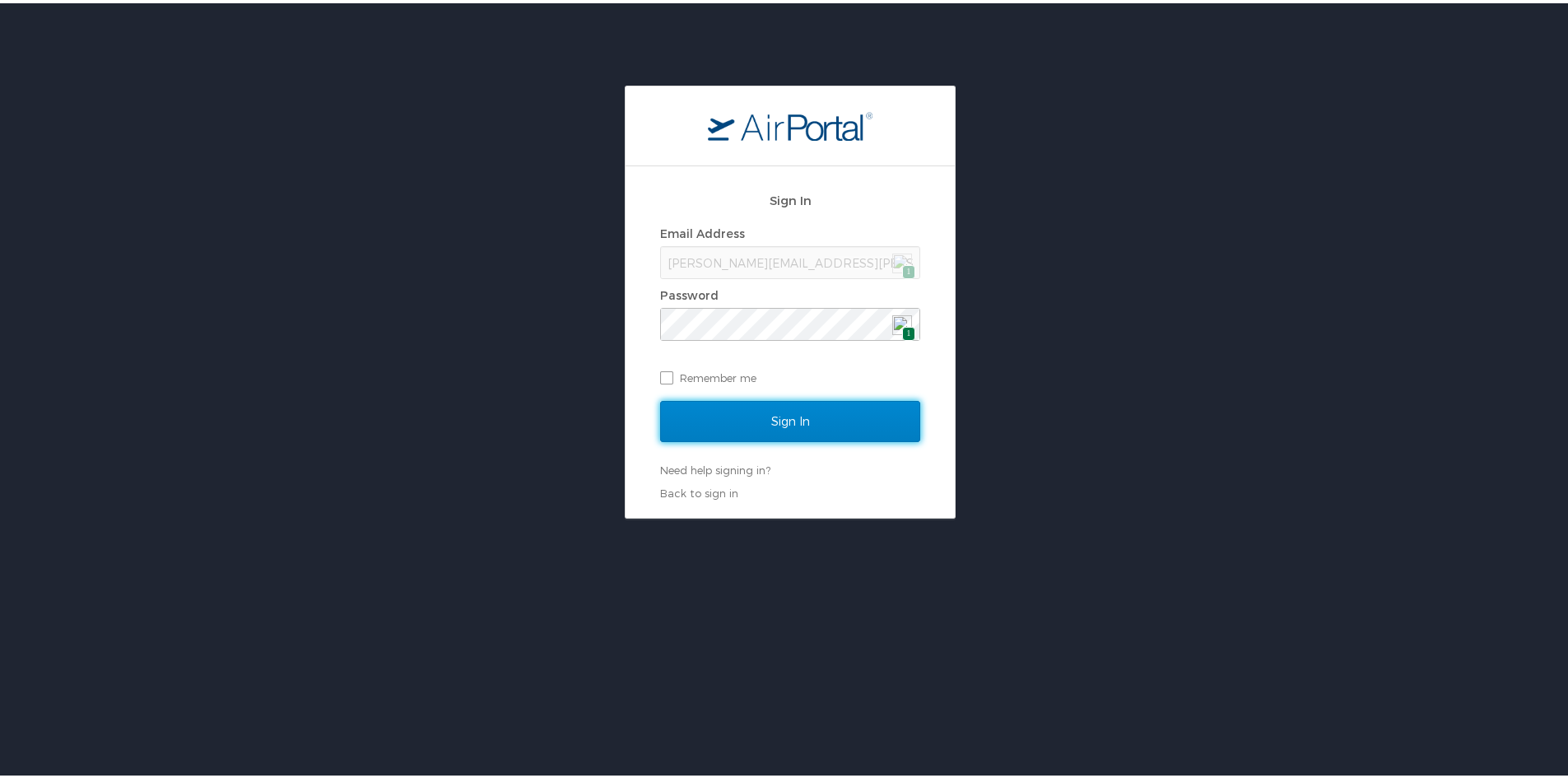
click at [750, 414] on input "Sign In" at bounding box center [790, 419] width 261 height 41
